Goal: Task Accomplishment & Management: Complete application form

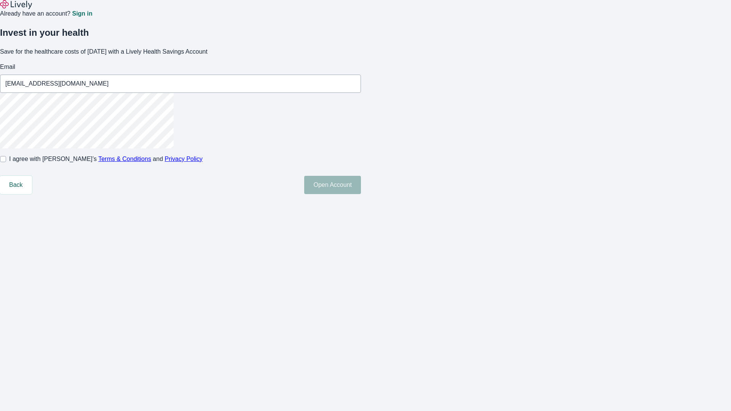
click at [6, 162] on input "I agree with Lively’s Terms & Conditions and Privacy Policy" at bounding box center [3, 159] width 6 height 6
checkbox input "true"
click at [361, 194] on button "Open Account" at bounding box center [332, 185] width 57 height 18
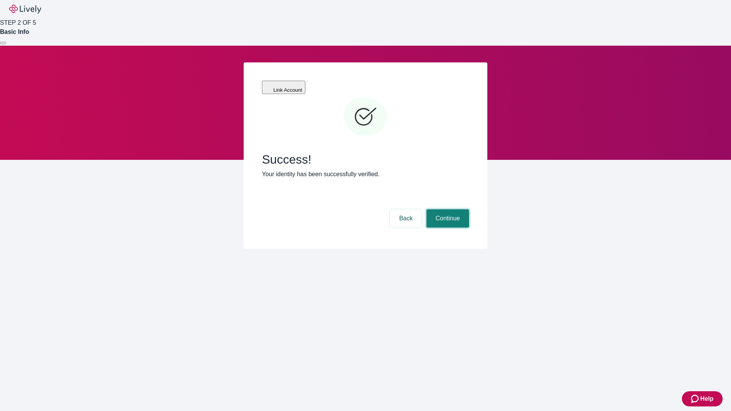
click at [447, 209] on button "Continue" at bounding box center [447, 218] width 43 height 18
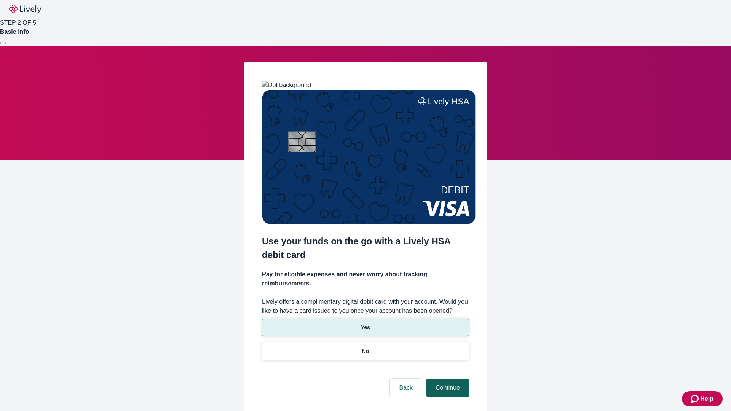
click at [365, 324] on p "Yes" at bounding box center [365, 328] width 9 height 8
click at [447, 379] on button "Continue" at bounding box center [447, 388] width 43 height 18
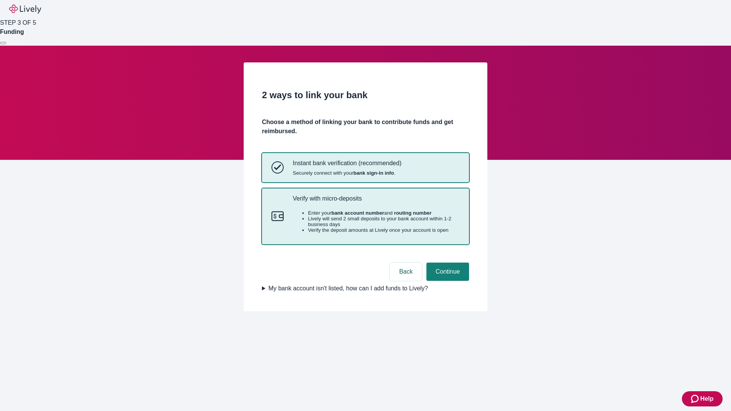
click at [376, 202] on p "Verify with micro-deposits" at bounding box center [376, 198] width 167 height 7
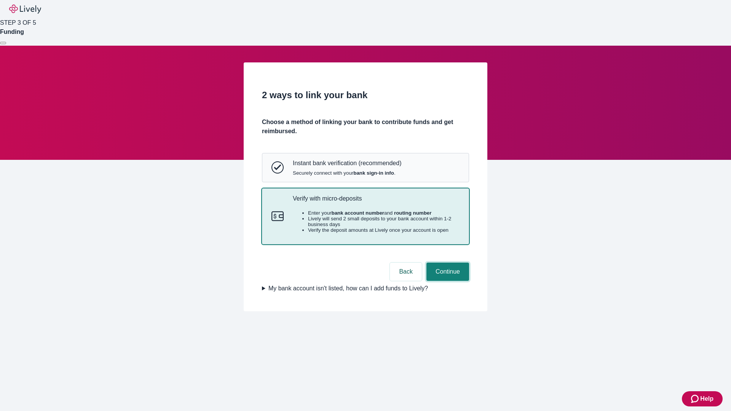
click at [447, 281] on button "Continue" at bounding box center [447, 272] width 43 height 18
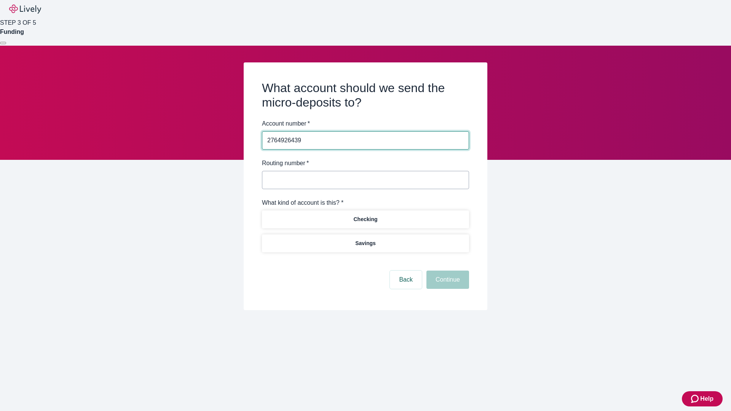
type input "2764926439"
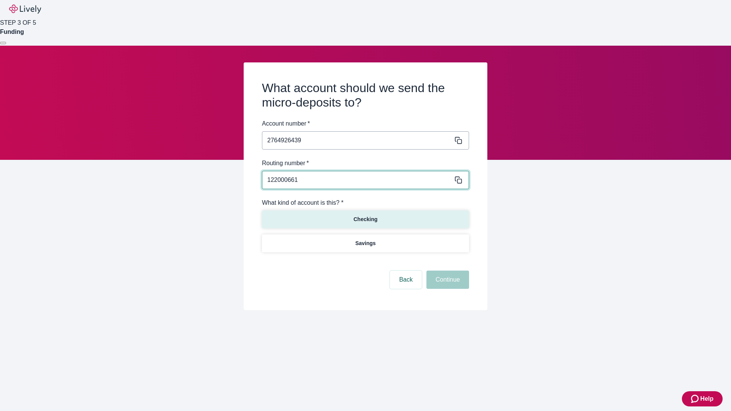
type input "122000661"
click at [365, 219] on p "Checking" at bounding box center [365, 219] width 24 height 8
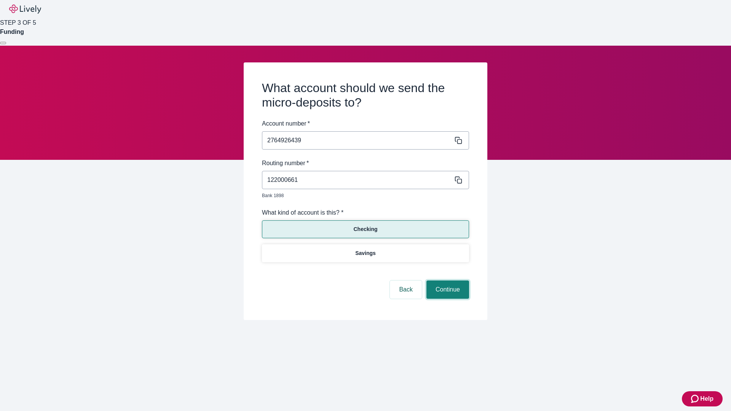
click at [447, 281] on button "Continue" at bounding box center [447, 290] width 43 height 18
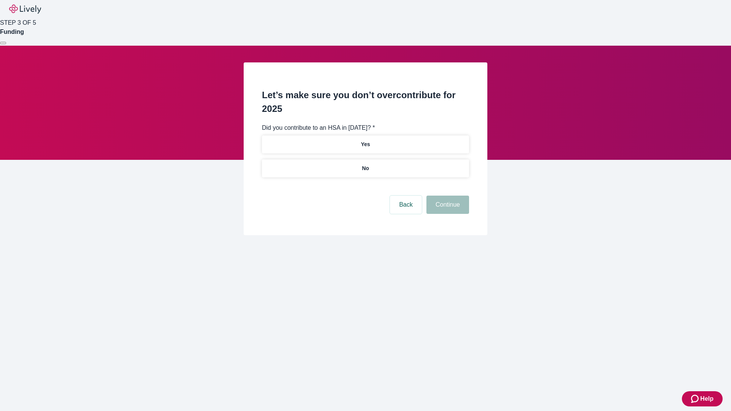
click at [365, 164] on p "No" at bounding box center [365, 168] width 7 height 8
click at [447, 196] on button "Continue" at bounding box center [447, 205] width 43 height 18
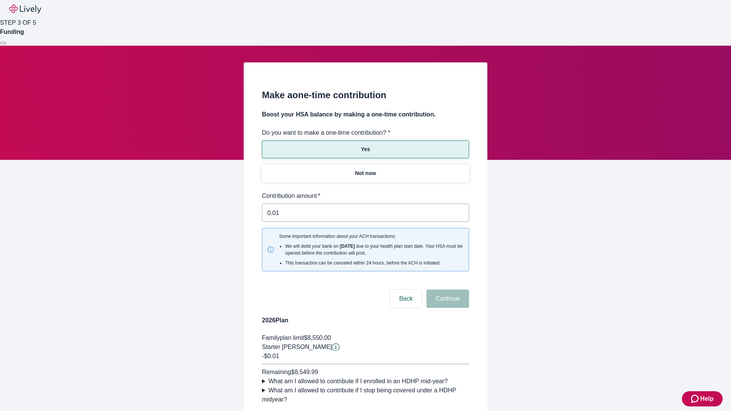
type input "0.01"
click at [447, 290] on button "Continue" at bounding box center [447, 299] width 43 height 18
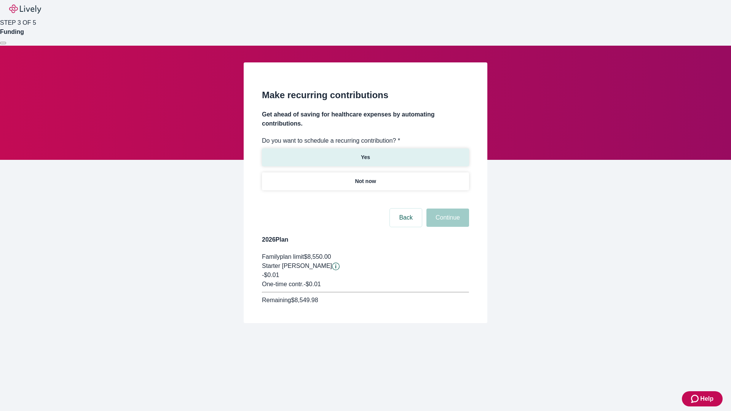
click at [365, 153] on p "Yes" at bounding box center [365, 157] width 9 height 8
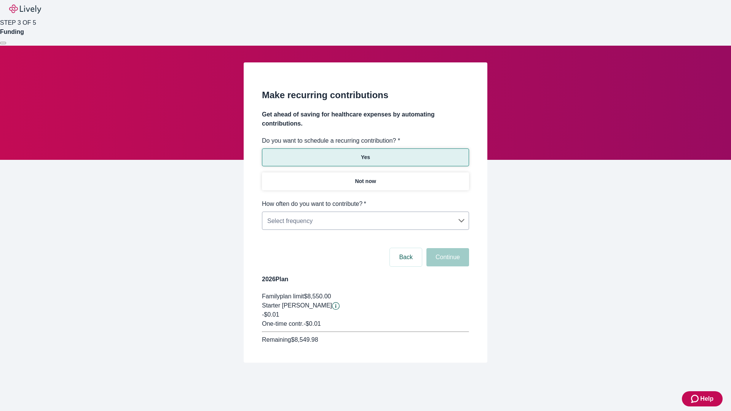
click at [365, 199] on body "Help STEP 3 OF 5 Funding Make recurring contributions Get ahead of saving for h…" at bounding box center [365, 199] width 731 height 399
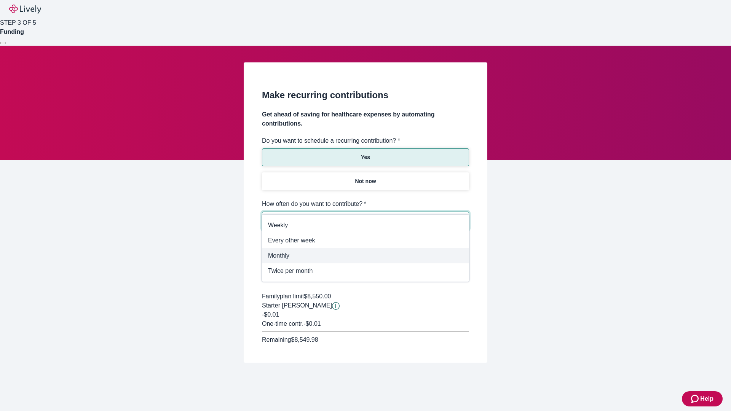
click at [365, 256] on span "Monthly" at bounding box center [365, 255] width 195 height 9
type input "Monthly"
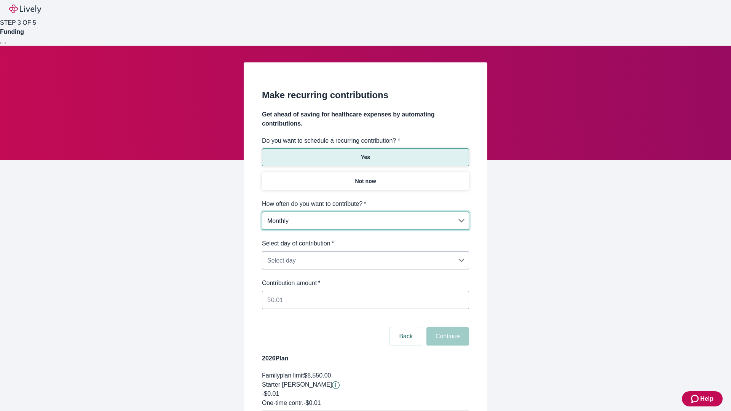
click at [365, 239] on body "Help STEP 3 OF 5 Funding Make recurring contributions Get ahead of saving for h…" at bounding box center [365, 239] width 731 height 478
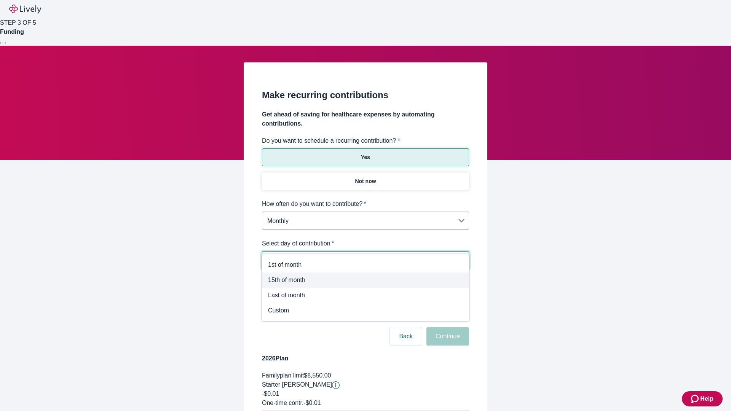
click at [365, 280] on span "15th of month" at bounding box center [365, 280] width 195 height 9
type input "Monthly15th"
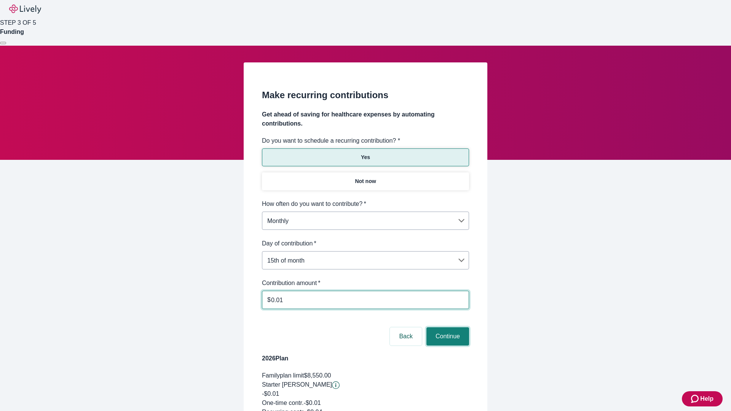
click at [447, 327] on button "Continue" at bounding box center [447, 336] width 43 height 18
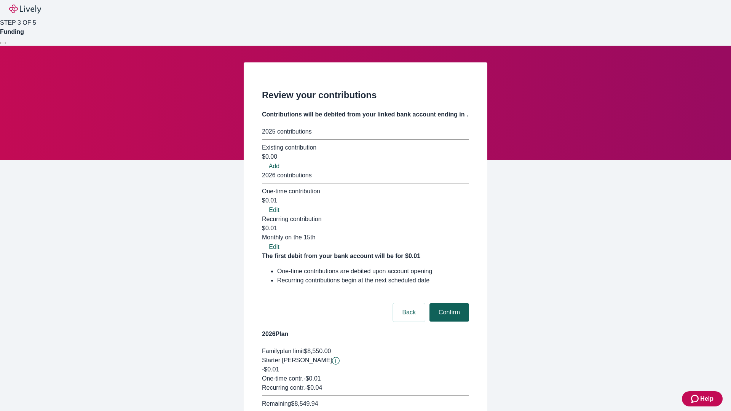
click at [448, 303] on button "Confirm" at bounding box center [449, 312] width 40 height 18
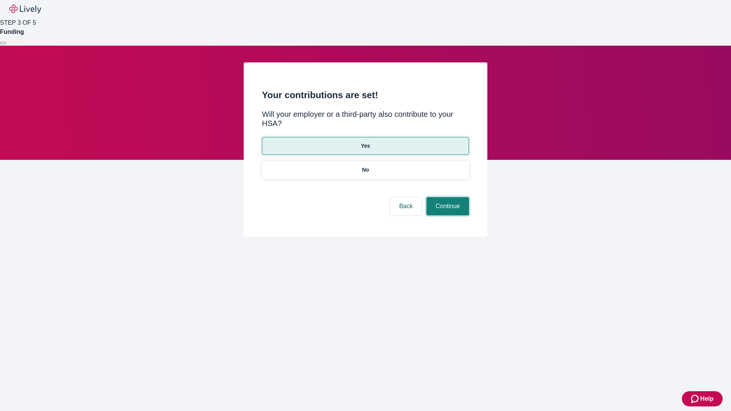
click at [447, 197] on button "Continue" at bounding box center [447, 206] width 43 height 18
